Goal: Navigation & Orientation: Find specific page/section

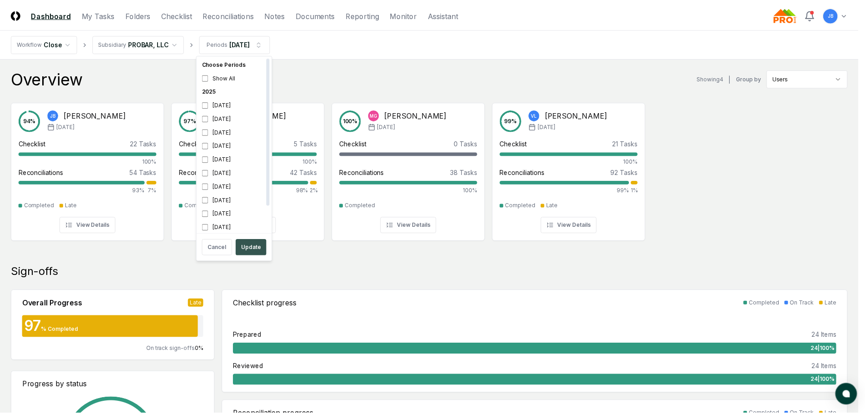
scroll to position [3, 0]
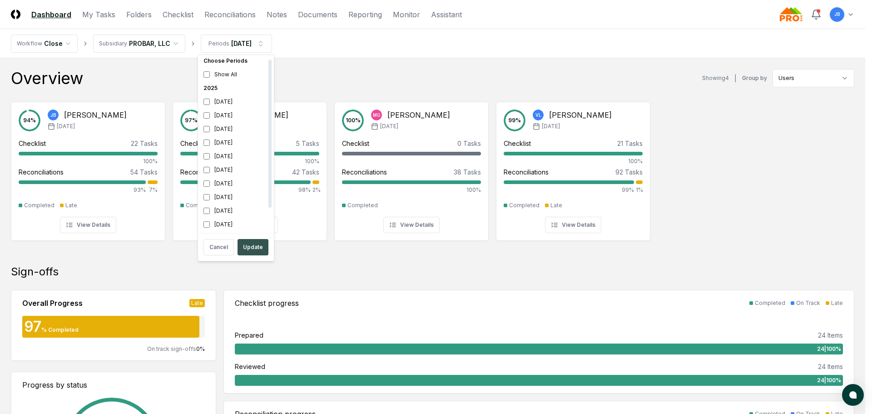
click at [245, 250] on button "Update" at bounding box center [253, 247] width 31 height 16
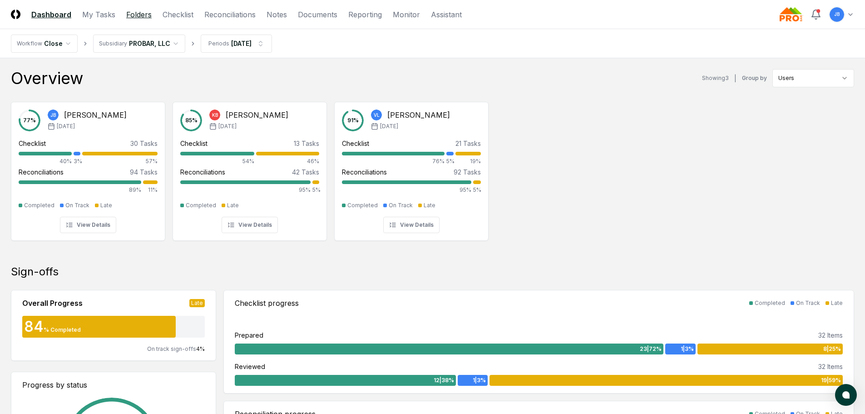
click at [137, 11] on link "Folders" at bounding box center [138, 14] width 25 height 11
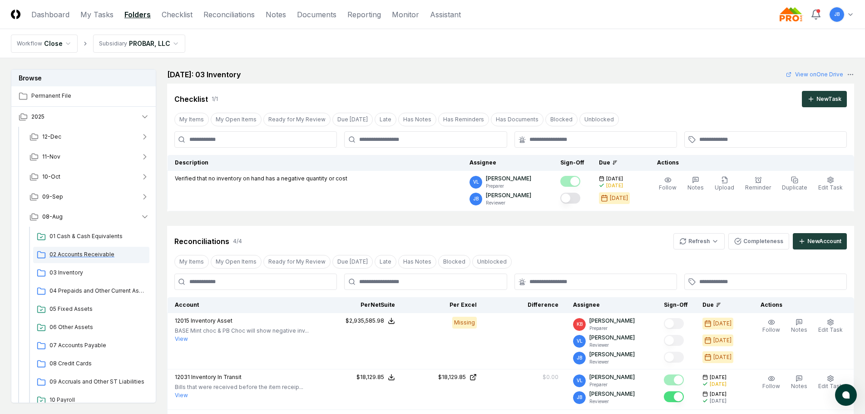
click at [90, 255] on span "02 Accounts Receivable" at bounding box center [98, 254] width 96 height 8
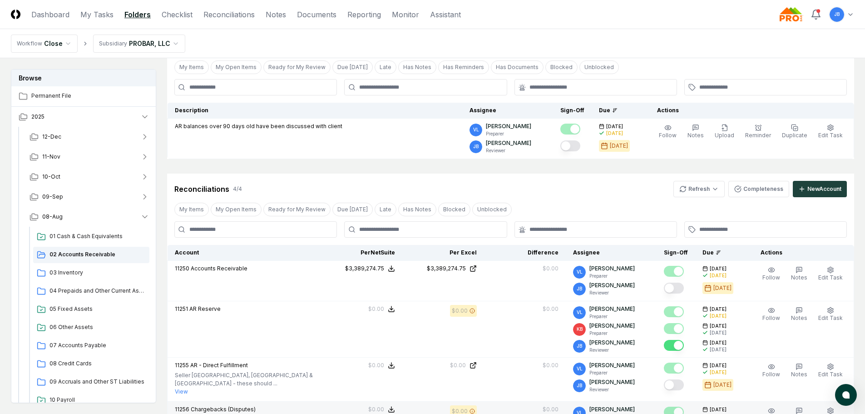
scroll to position [40, 0]
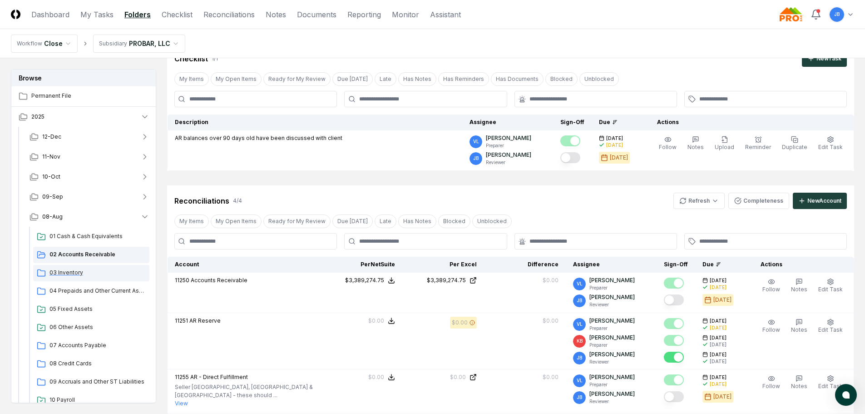
click at [64, 272] on span "03 Inventory" at bounding box center [98, 273] width 96 height 8
click at [75, 291] on span "04 Prepaids and Other Current Assets" at bounding box center [98, 291] width 96 height 8
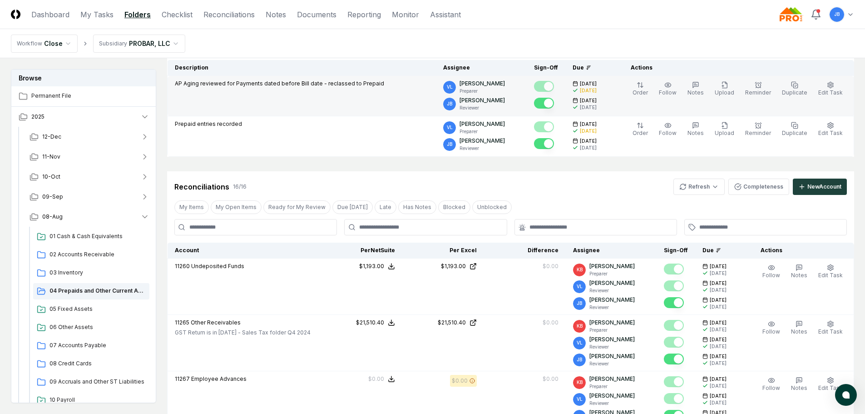
scroll to position [91, 0]
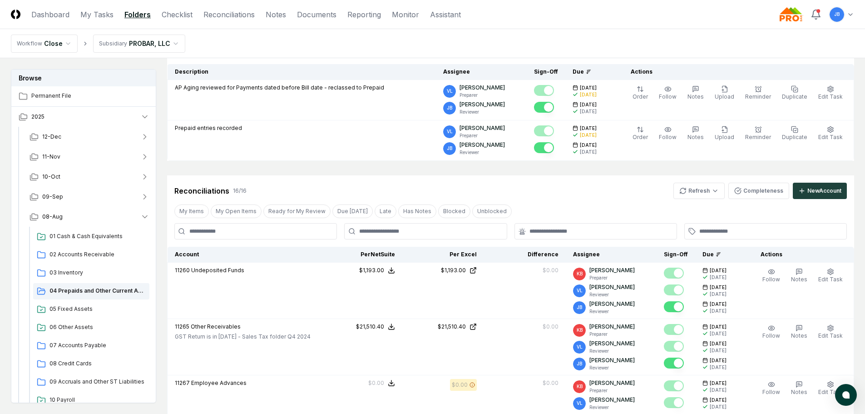
click at [272, 20] on header "CloseCore Dashboard My Tasks Folders Checklist Reconciliations Notes Documents …" at bounding box center [432, 14] width 865 height 29
click at [279, 11] on link "Notes" at bounding box center [276, 14] width 20 height 11
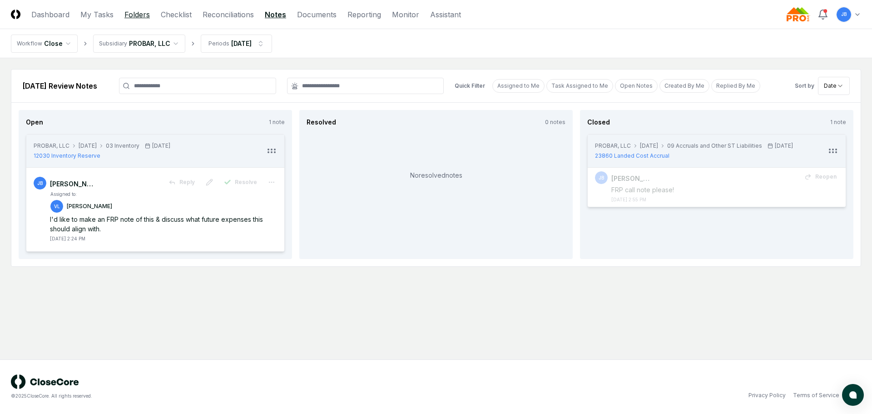
click at [132, 15] on link "Folders" at bounding box center [136, 14] width 25 height 11
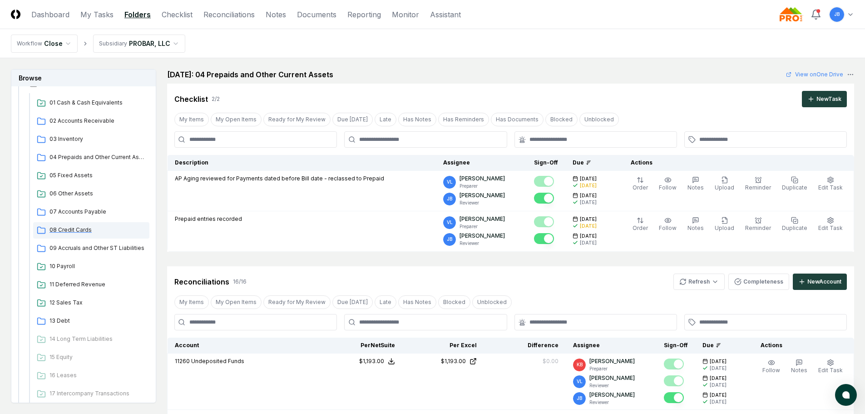
scroll to position [136, 0]
click at [72, 158] on span "04 Prepaids and Other Current Assets" at bounding box center [98, 154] width 96 height 8
click at [111, 152] on span "04 Prepaids and Other Current Assets" at bounding box center [98, 154] width 96 height 8
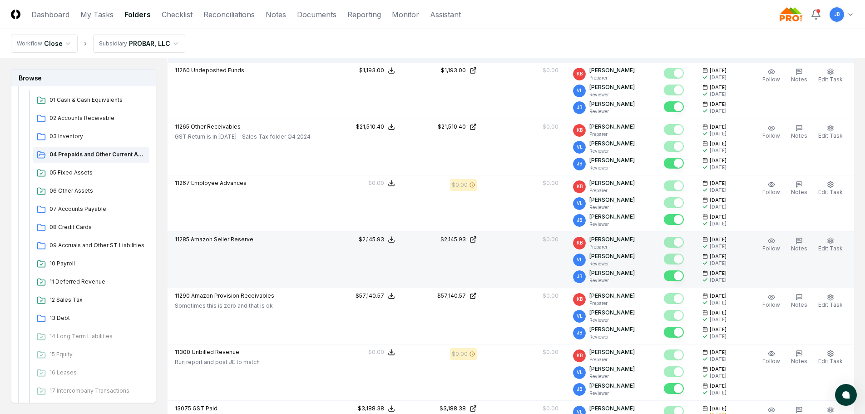
scroll to position [318, 0]
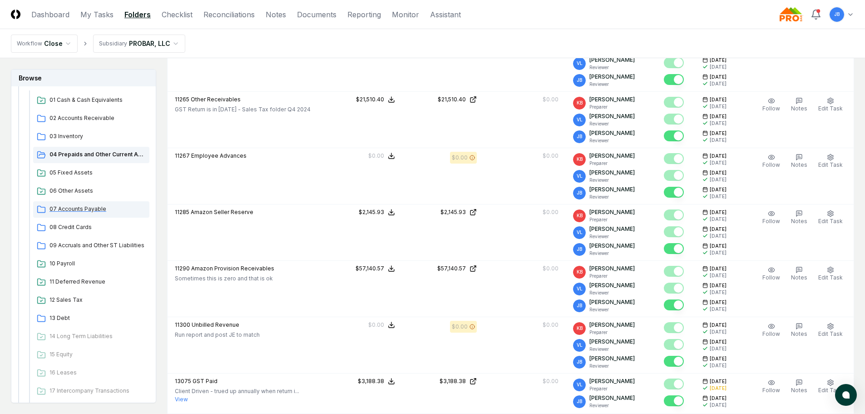
click at [81, 215] on div "07 Accounts Payable" at bounding box center [91, 209] width 116 height 16
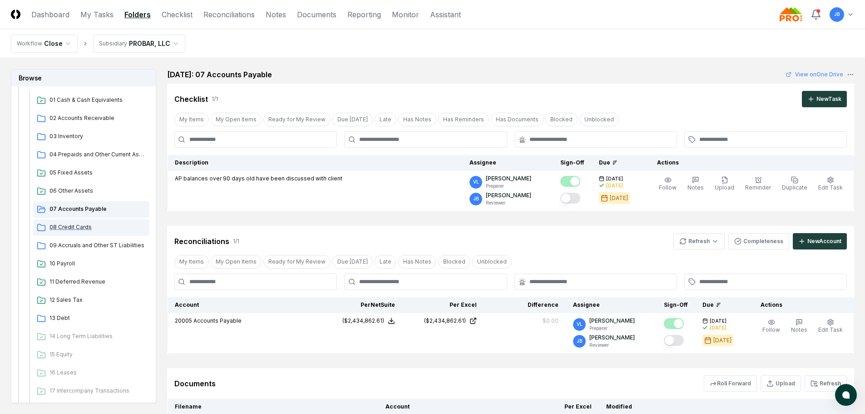
click at [84, 231] on span "08 Credit Cards" at bounding box center [98, 227] width 96 height 8
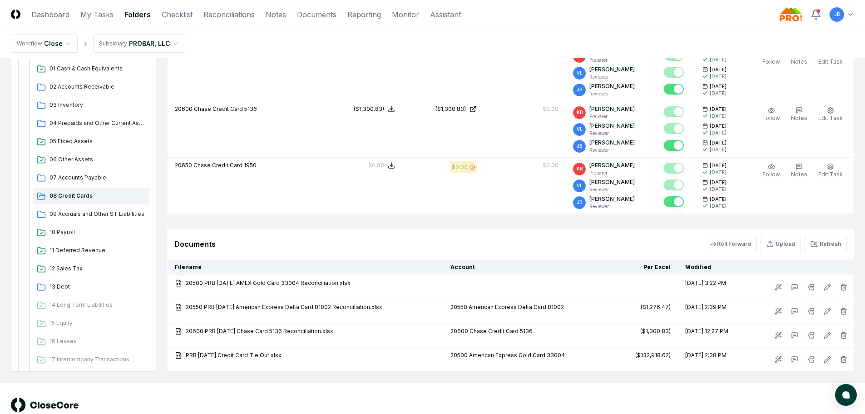
scroll to position [348, 0]
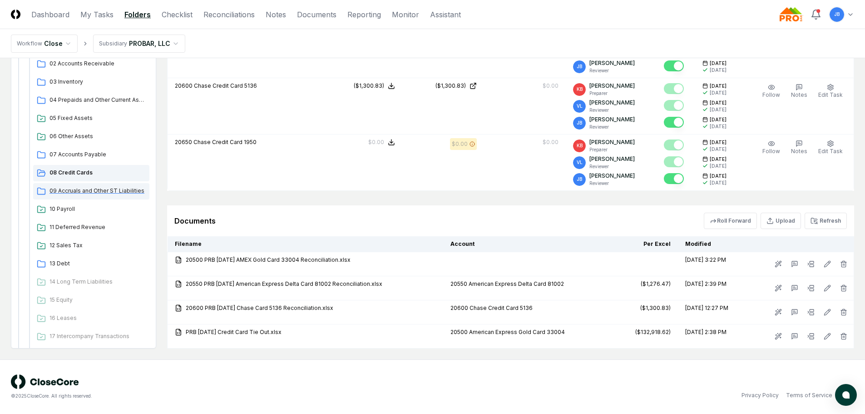
click at [99, 197] on div "09 Accruals and Other ST Liabilities" at bounding box center [91, 191] width 116 height 16
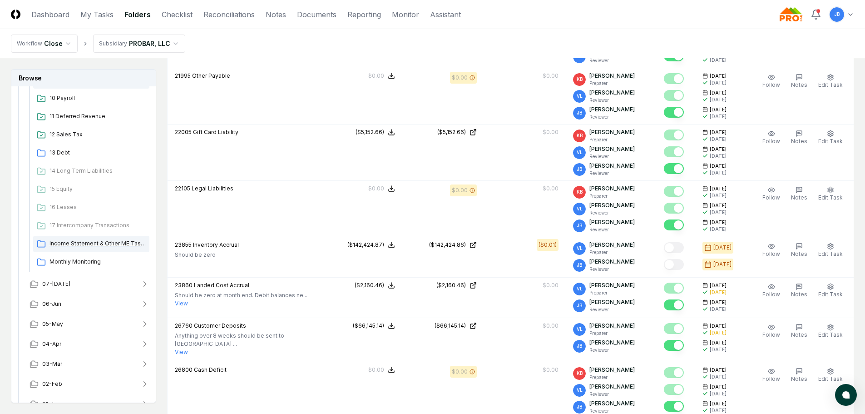
scroll to position [315, 0]
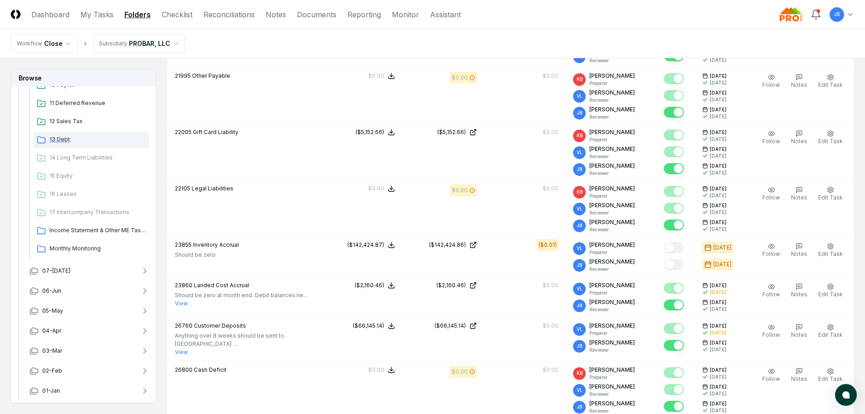
click at [85, 138] on span "13 Debt" at bounding box center [98, 139] width 96 height 8
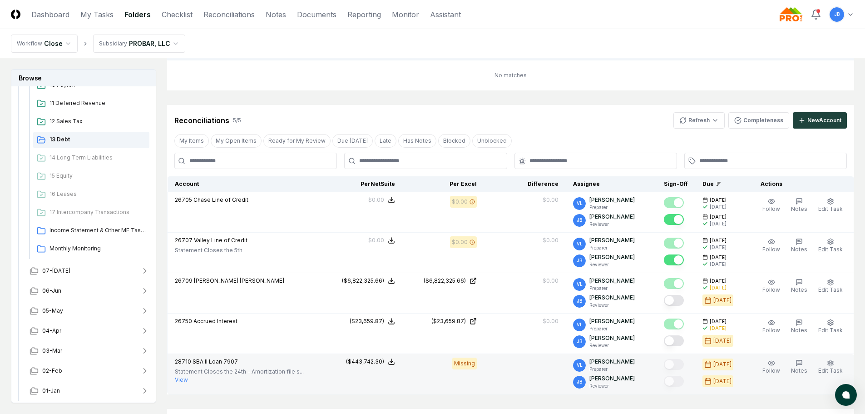
scroll to position [241, 0]
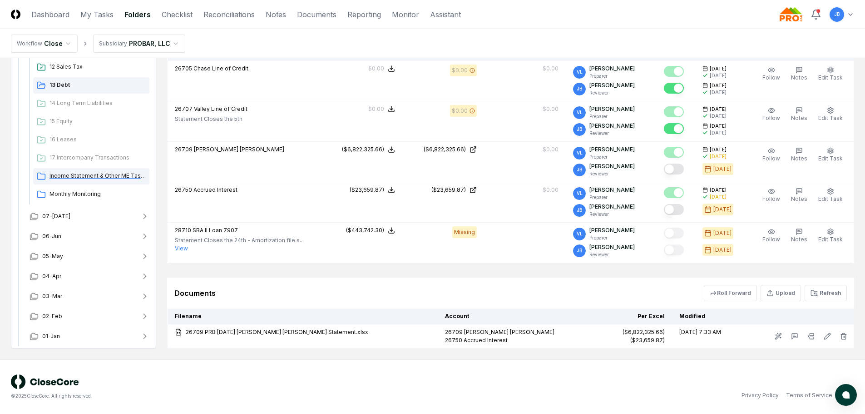
click at [82, 173] on span "Income Statement & Other ME Tasks" at bounding box center [98, 176] width 96 height 8
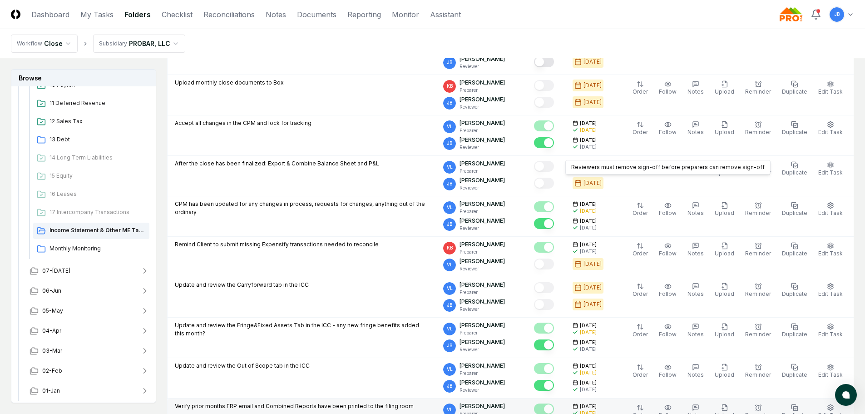
scroll to position [318, 0]
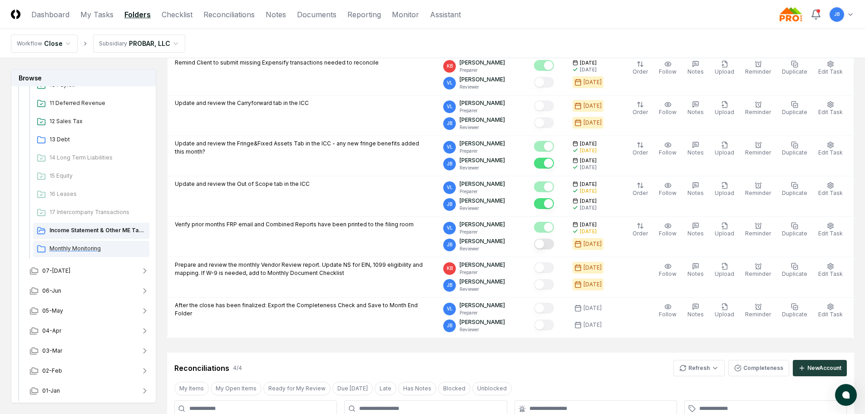
click at [78, 248] on span "Monthly Monitoring" at bounding box center [98, 248] width 96 height 8
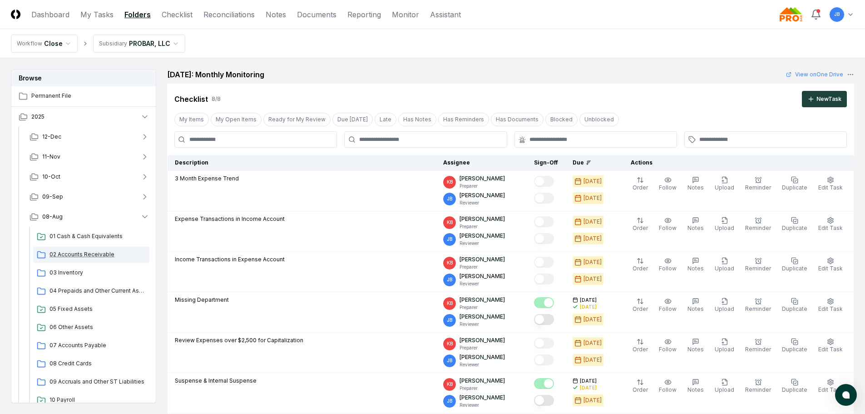
click at [87, 258] on span "02 Accounts Receivable" at bounding box center [98, 254] width 96 height 8
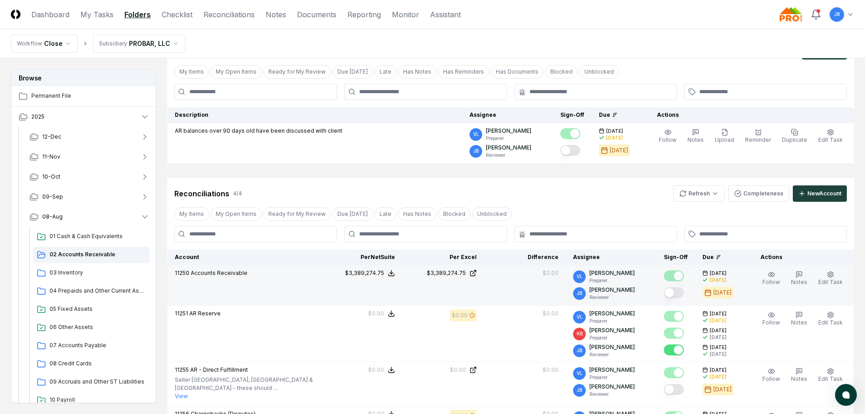
scroll to position [45, 0]
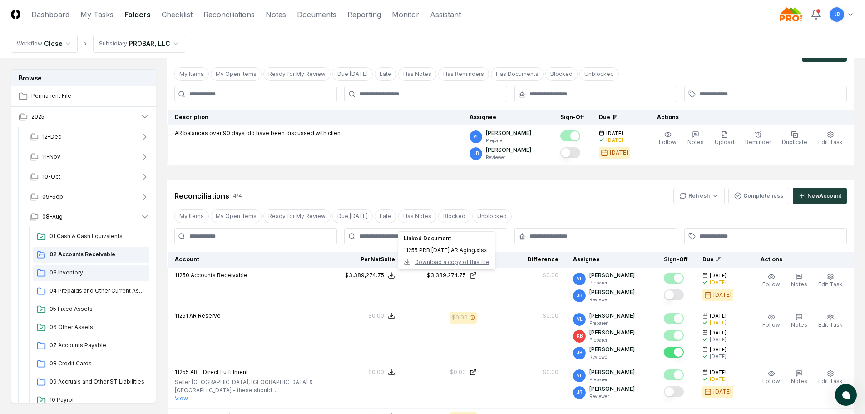
click at [90, 274] on span "03 Inventory" at bounding box center [98, 273] width 96 height 8
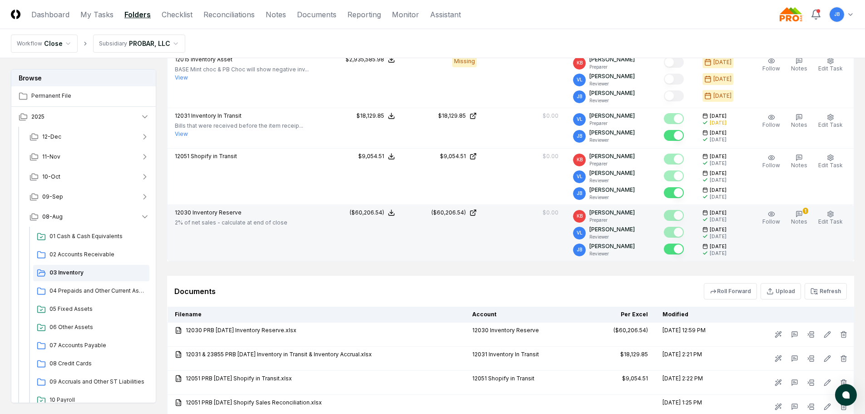
scroll to position [273, 0]
